Goal: Transaction & Acquisition: Purchase product/service

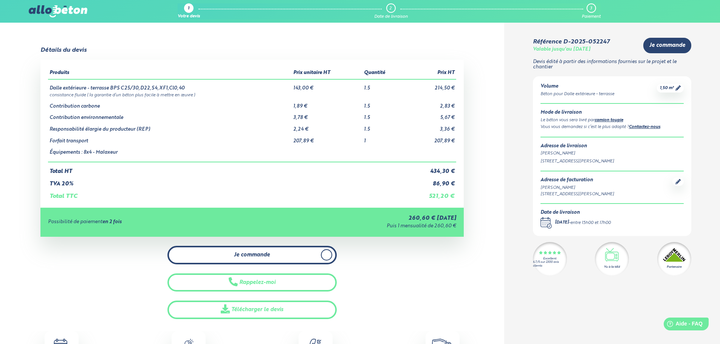
click at [307, 253] on link "Je commande" at bounding box center [251, 255] width 169 height 19
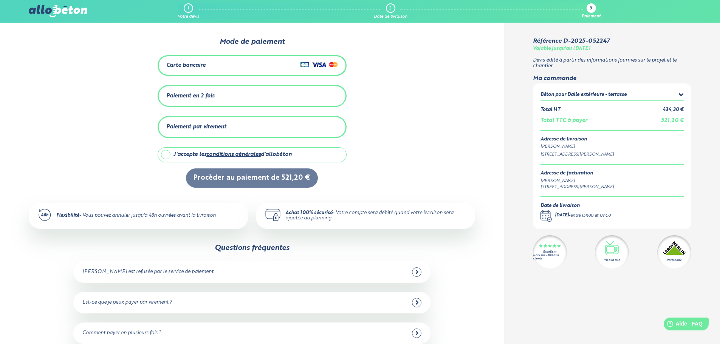
click at [274, 64] on div "Carte bancaire" at bounding box center [252, 65] width 172 height 11
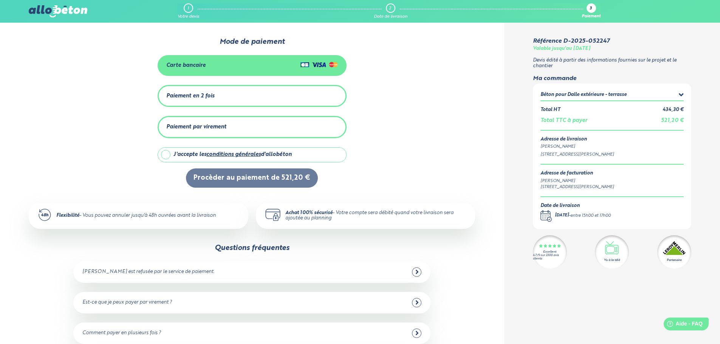
drag, startPoint x: 163, startPoint y: 153, endPoint x: 176, endPoint y: 161, distance: 14.6
click at [164, 153] on label "J'accepte les conditions générales d'allobéton" at bounding box center [252, 154] width 189 height 15
checkbox input "true"
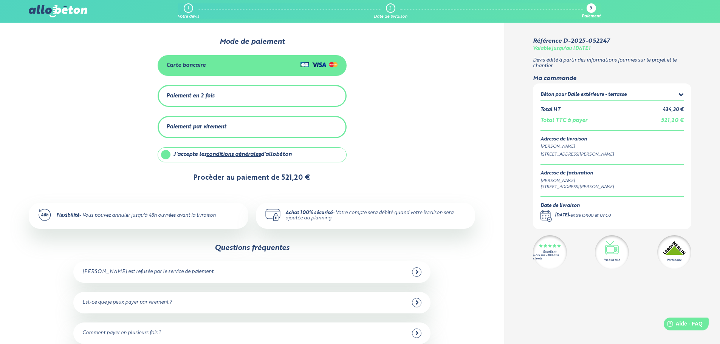
click at [232, 179] on button "Procèder au paiement de 521,20 €" at bounding box center [252, 178] width 132 height 19
